Goal: Task Accomplishment & Management: Manage account settings

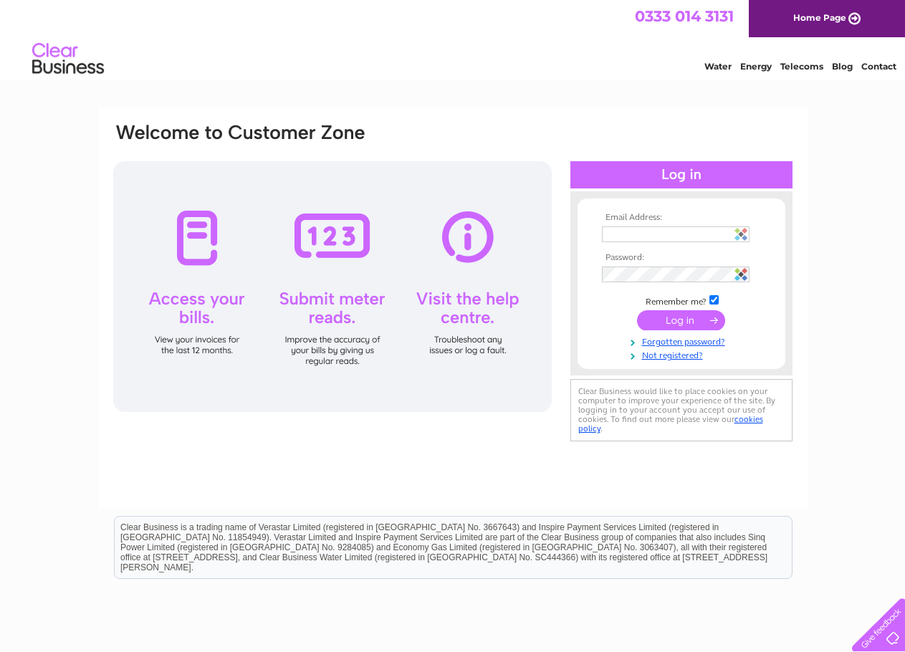
type input "karen@signpost-international.org"
click at [740, 270] on img at bounding box center [741, 274] width 13 height 13
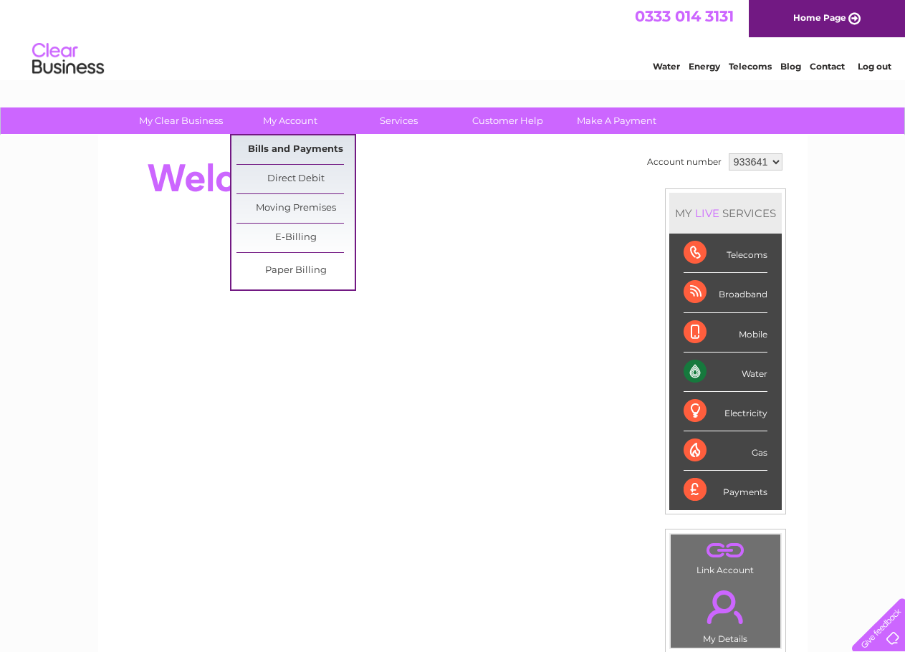
click at [277, 148] on link "Bills and Payments" at bounding box center [296, 149] width 118 height 29
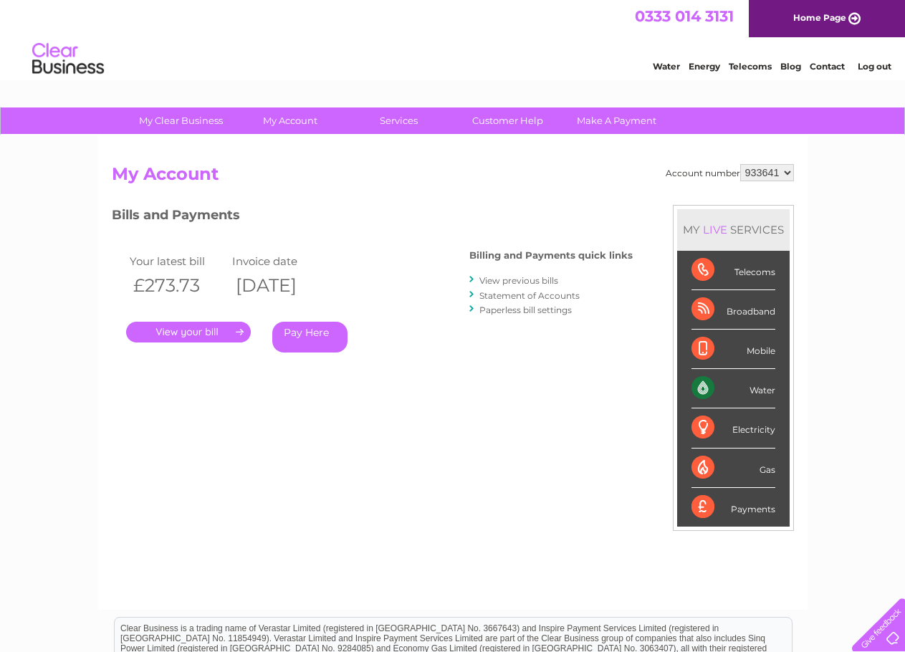
click at [198, 332] on link "." at bounding box center [188, 332] width 125 height 21
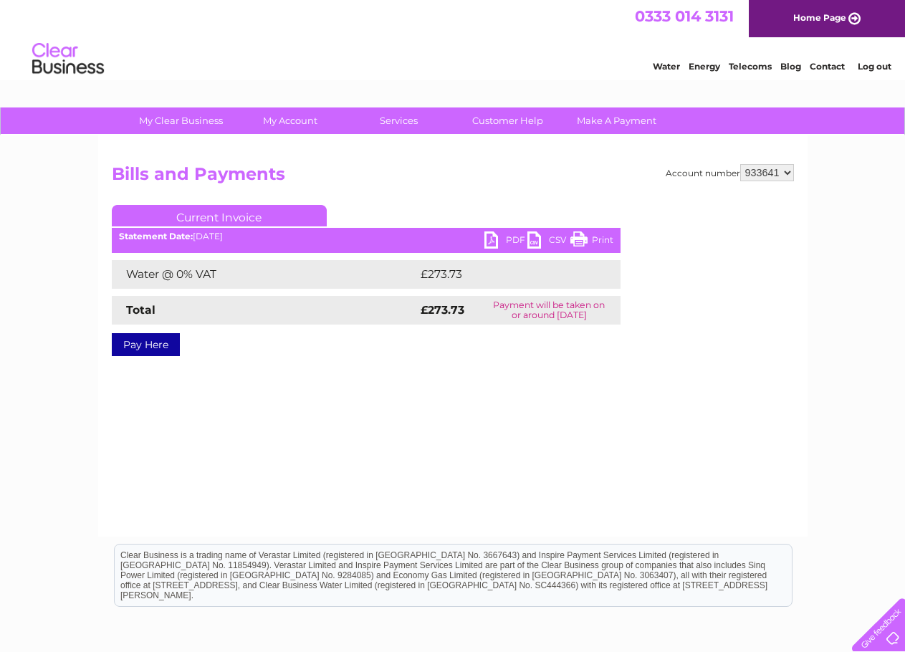
click at [490, 242] on link "PDF" at bounding box center [506, 242] width 43 height 21
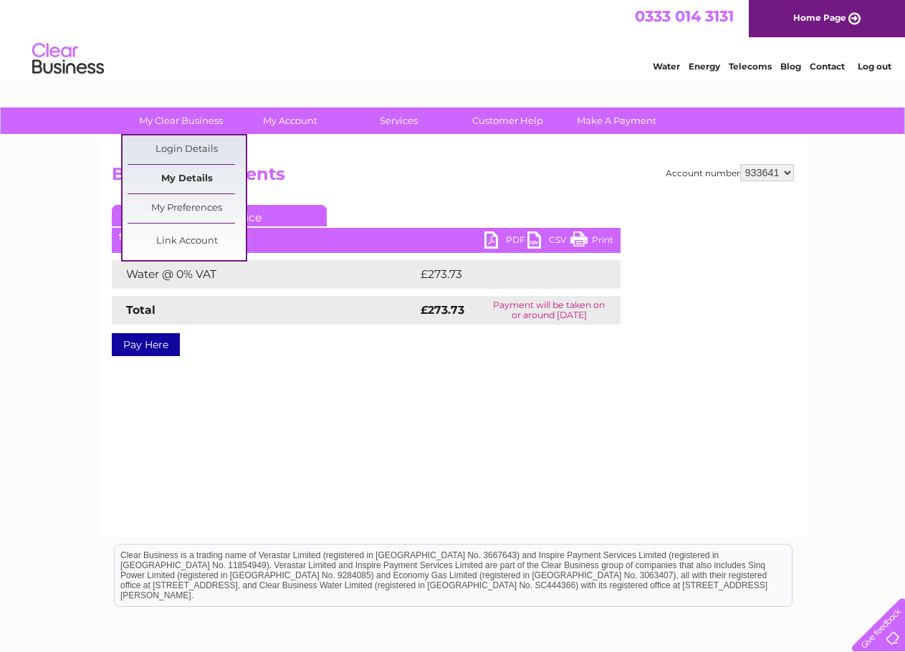
click at [188, 177] on link "My Details" at bounding box center [187, 179] width 118 height 29
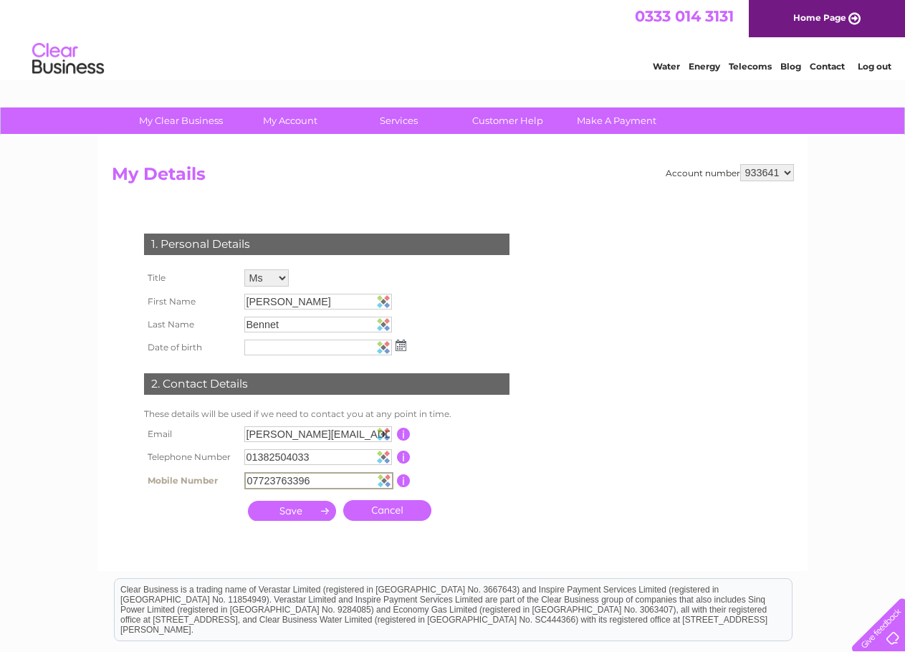
drag, startPoint x: 315, startPoint y: 480, endPoint x: 247, endPoint y: 482, distance: 68.1
click at [247, 482] on input "07723763396" at bounding box center [318, 480] width 149 height 17
click at [516, 487] on td "This should be a valid mobile number starting with 07 and be at least 10 charac…" at bounding box center [468, 481] width 115 height 24
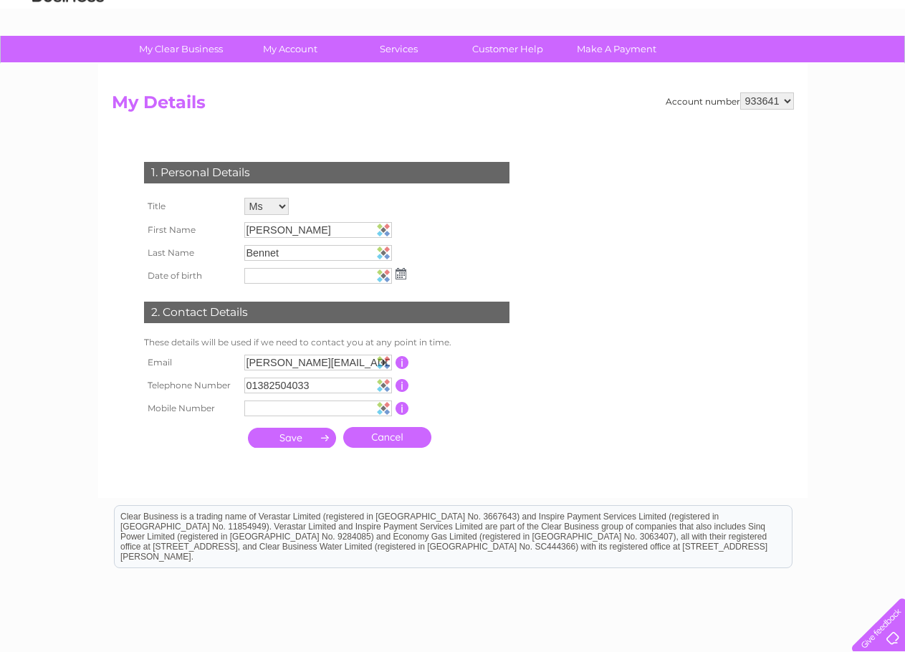
click at [280, 442] on input "submit" at bounding box center [292, 438] width 88 height 20
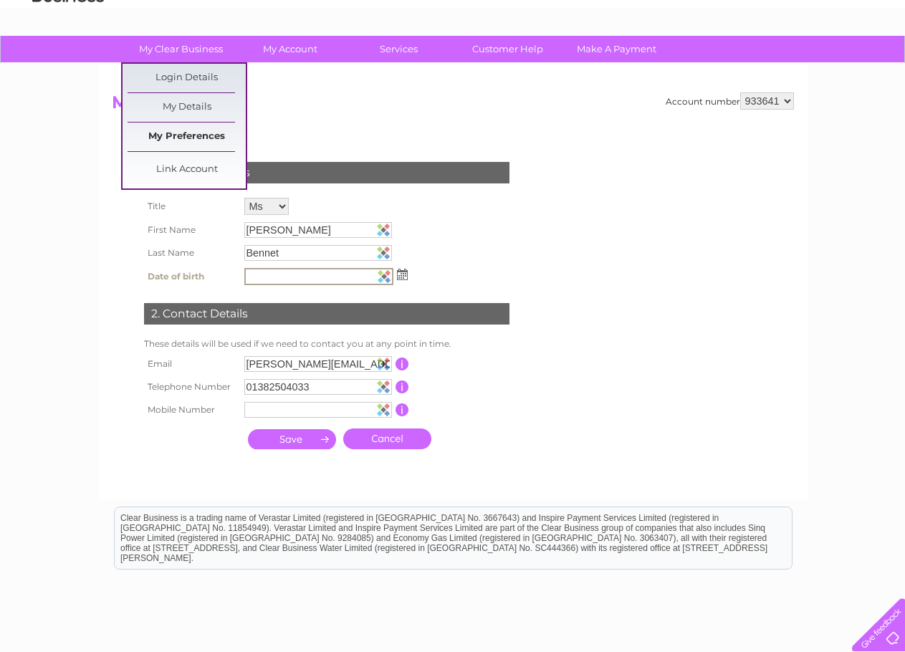
click at [174, 133] on link "My Preferences" at bounding box center [187, 137] width 118 height 29
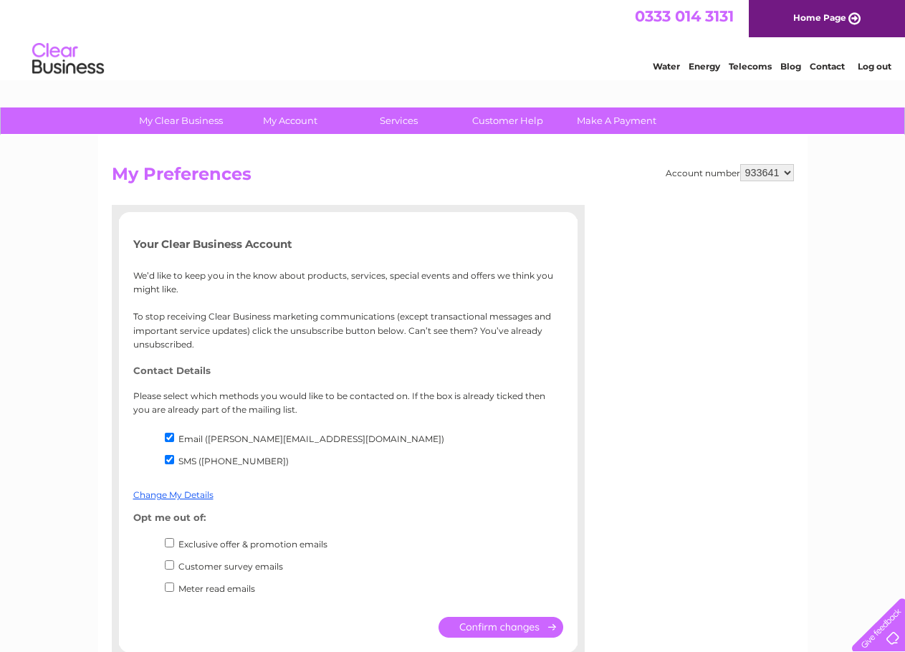
click at [170, 461] on input "SMS ([PHONE_NUMBER])" at bounding box center [169, 459] width 9 height 9
checkbox input "false"
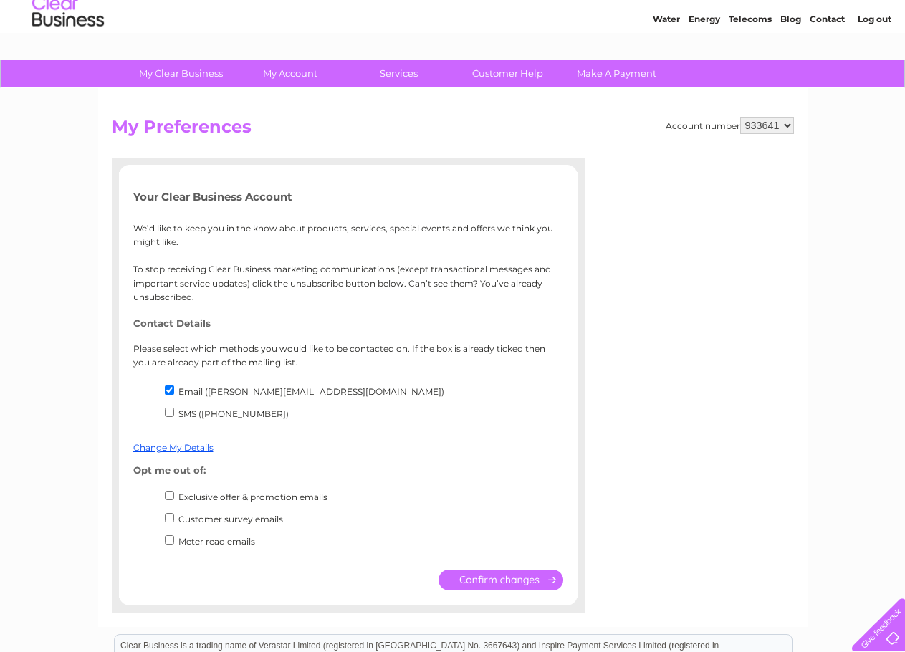
scroll to position [72, 0]
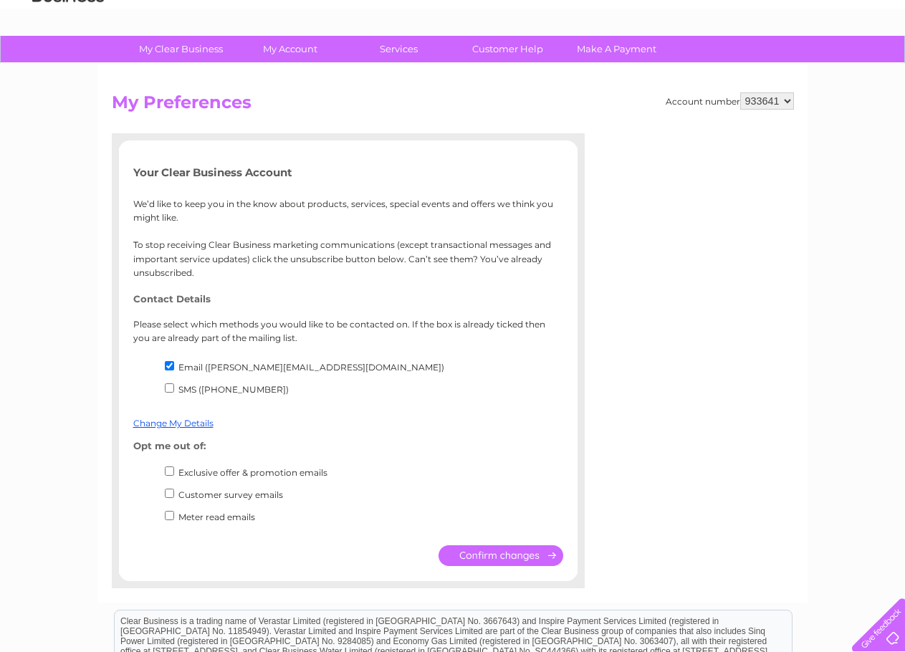
click at [486, 558] on input "submit" at bounding box center [501, 556] width 125 height 21
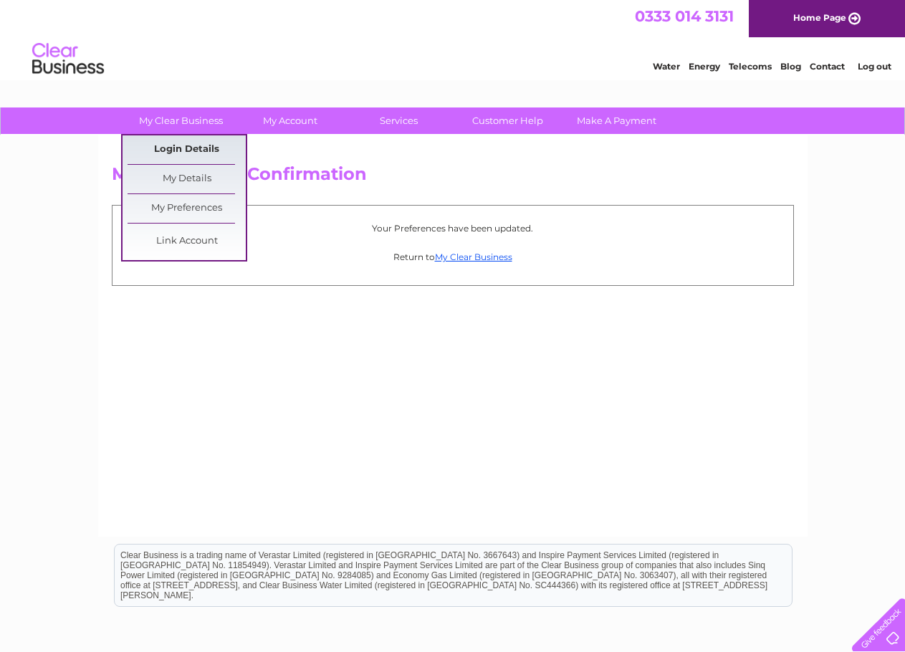
click at [190, 146] on link "Login Details" at bounding box center [187, 149] width 118 height 29
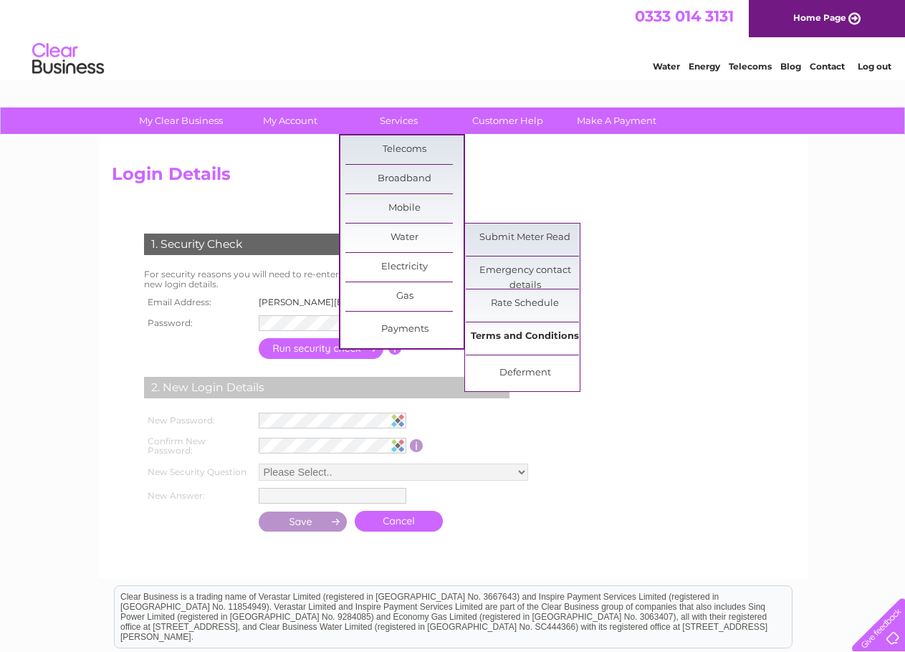
click at [518, 336] on link "Terms and Conditions" at bounding box center [525, 337] width 118 height 29
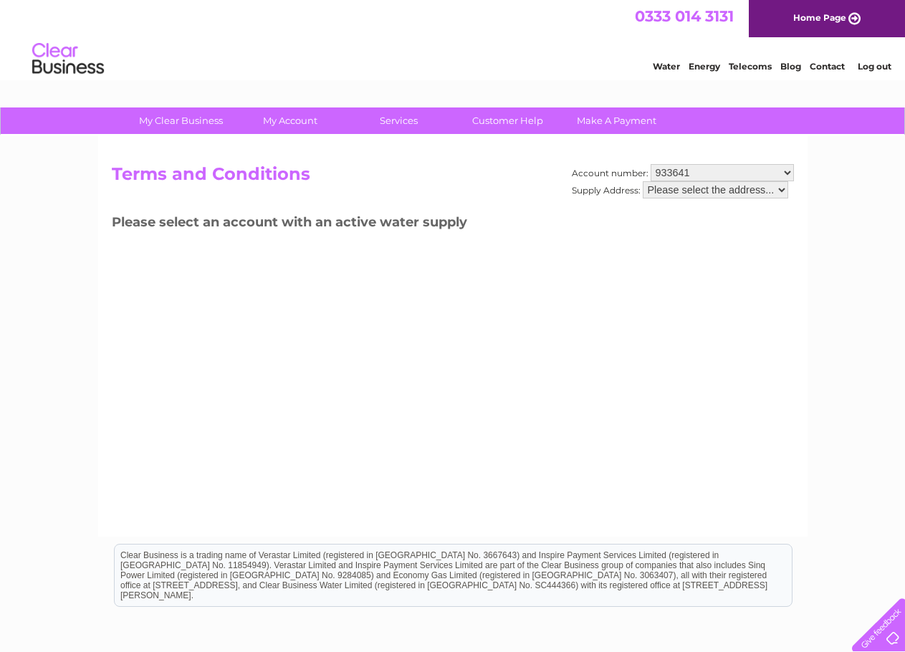
click at [783, 194] on select "Please select the address..." at bounding box center [716, 189] width 146 height 17
click at [783, 191] on select "Please select the address..." at bounding box center [716, 189] width 146 height 17
